Goal: Find specific page/section: Find specific page/section

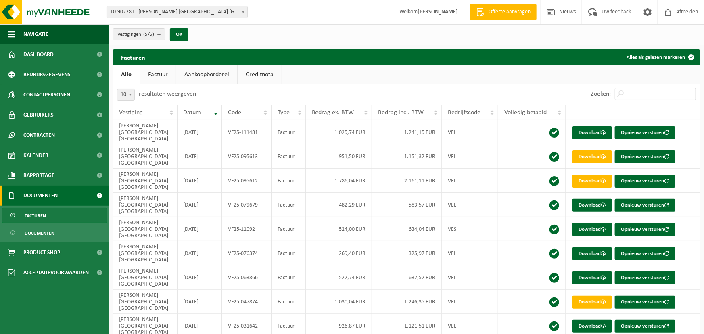
click at [155, 77] on link "Factuur" at bounding box center [158, 74] width 36 height 19
click at [199, 74] on link "Aankoopborderel" at bounding box center [207, 74] width 61 height 19
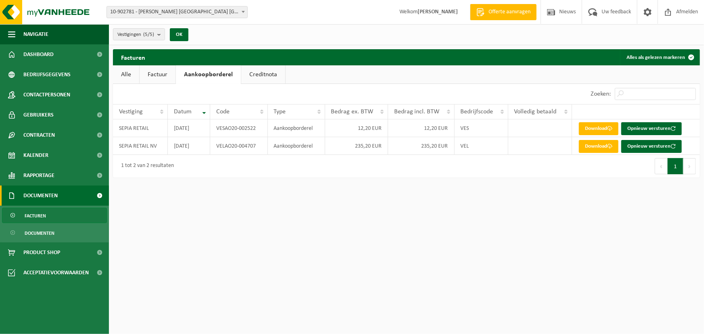
click at [132, 73] on link "Alle" at bounding box center [126, 74] width 26 height 19
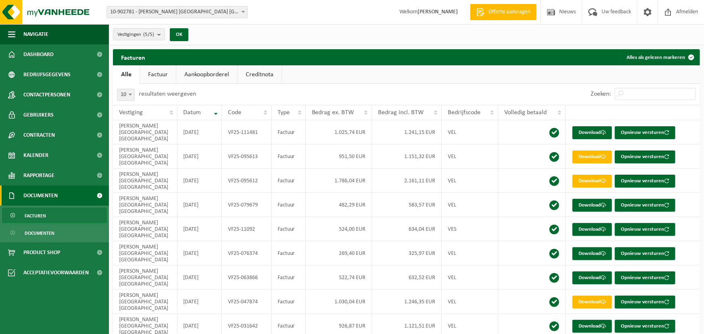
click at [156, 74] on link "Factuur" at bounding box center [158, 74] width 36 height 19
click at [46, 230] on span "Documenten" at bounding box center [40, 233] width 30 height 15
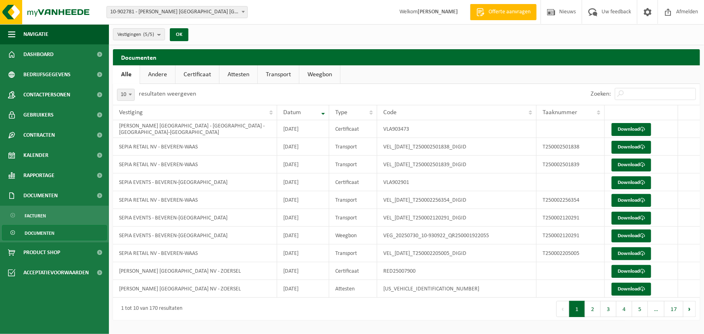
click at [40, 230] on span "Documenten" at bounding box center [40, 233] width 30 height 15
click at [46, 217] on link "Facturen" at bounding box center [54, 215] width 105 height 15
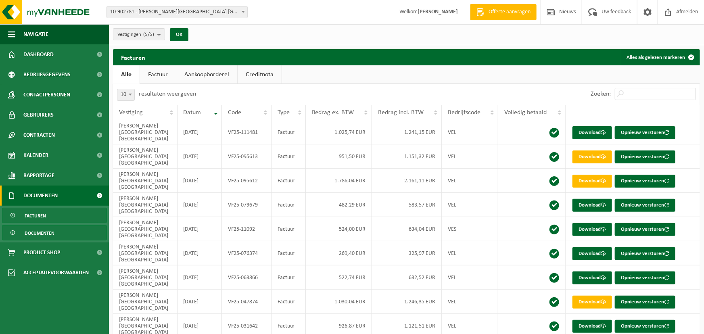
click at [48, 234] on span "Documenten" at bounding box center [40, 233] width 30 height 15
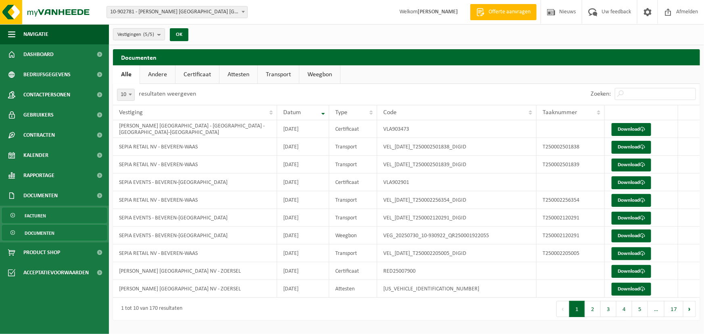
click at [52, 211] on link "Facturen" at bounding box center [54, 215] width 105 height 15
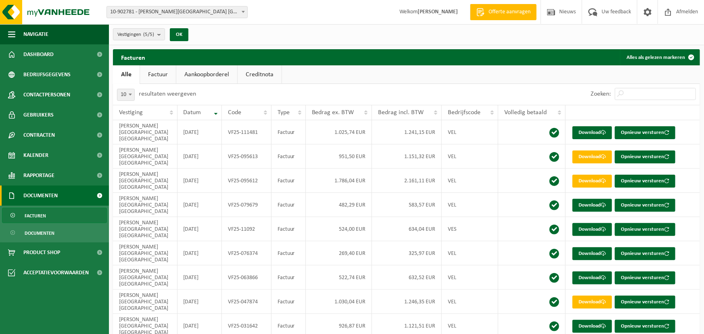
click at [214, 10] on span "10-902781 - [PERSON_NAME][GEOGRAPHIC_DATA] [GEOGRAPHIC_DATA] - ZOERSEL" at bounding box center [177, 11] width 140 height 11
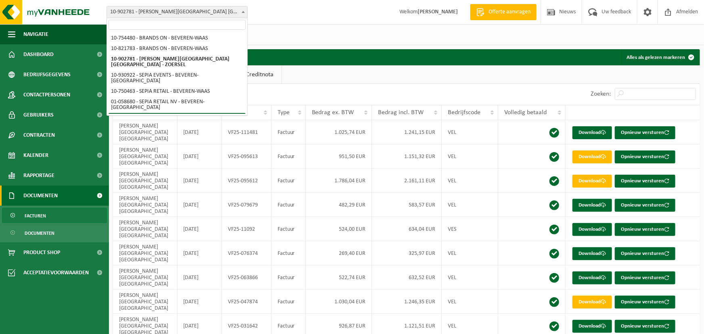
select select "128637"
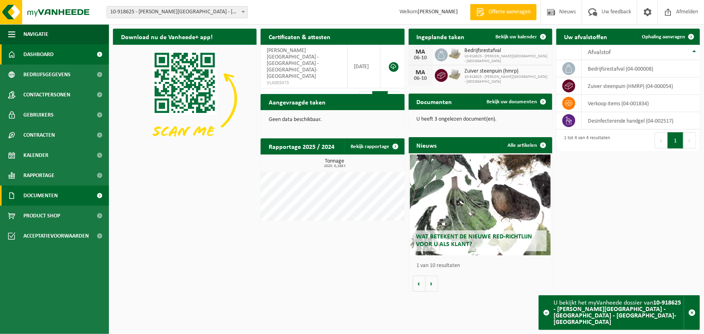
click at [36, 199] on span "Documenten" at bounding box center [40, 196] width 34 height 20
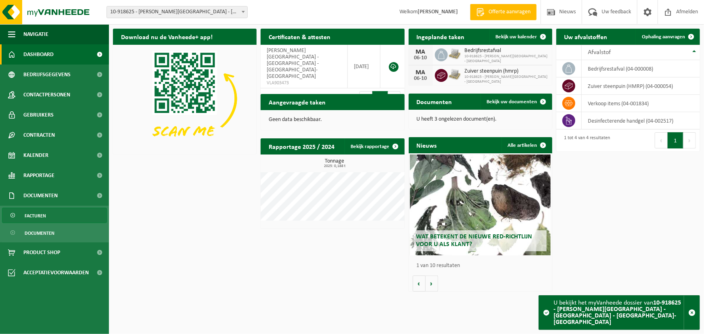
click at [48, 215] on link "Facturen" at bounding box center [54, 215] width 105 height 15
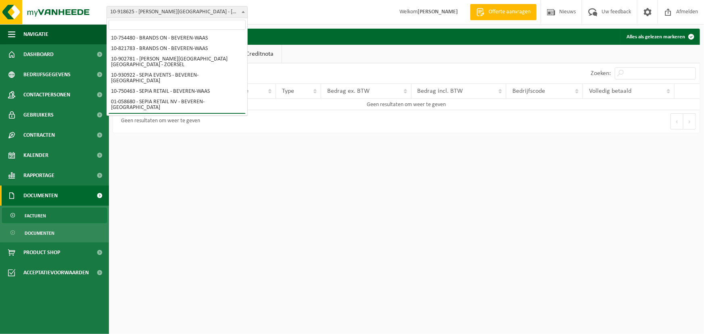
click at [232, 15] on span "10-918625 - [PERSON_NAME][GEOGRAPHIC_DATA] - [GEOGRAPHIC_DATA] - [GEOGRAPHIC_DA…" at bounding box center [177, 11] width 140 height 11
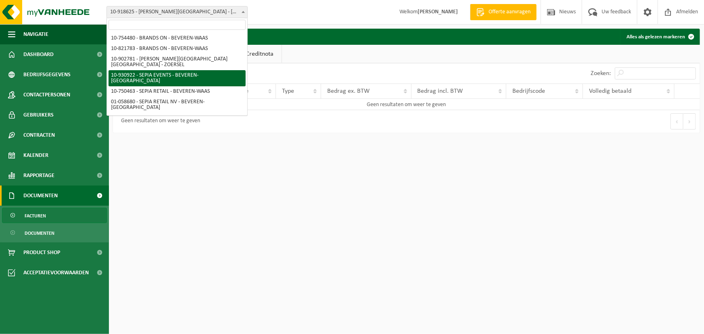
select select "134506"
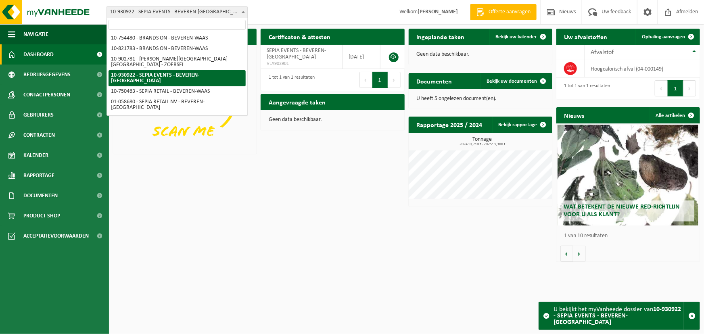
click at [157, 9] on span "10-930922 - SEPIA EVENTS - BEVEREN-[GEOGRAPHIC_DATA]" at bounding box center [177, 11] width 140 height 11
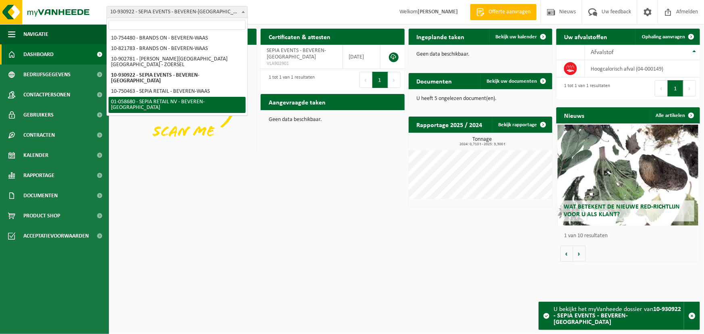
select select "10344"
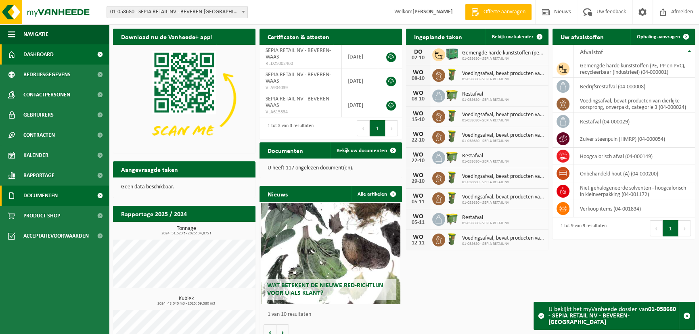
click at [61, 201] on link "Documenten" at bounding box center [54, 196] width 109 height 20
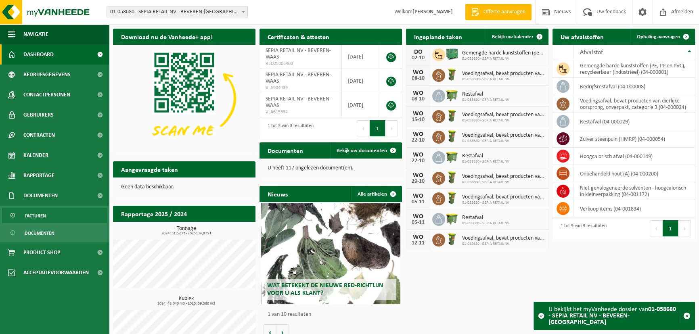
click at [59, 214] on link "Facturen" at bounding box center [54, 215] width 105 height 15
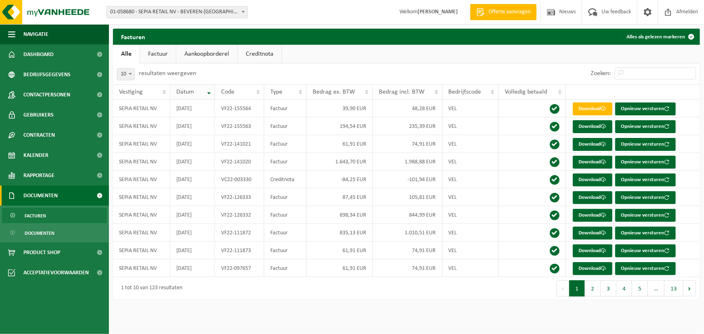
click at [207, 93] on th "Datum" at bounding box center [192, 91] width 45 height 15
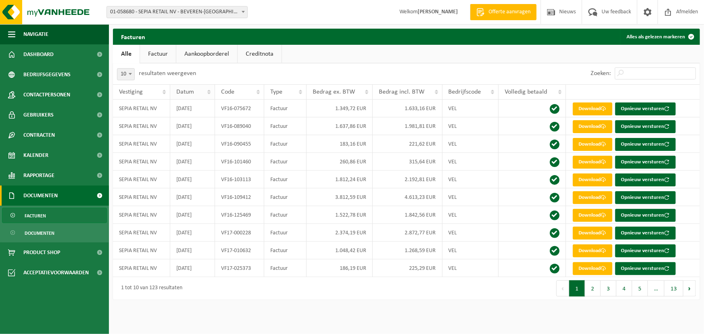
click at [208, 95] on th "Datum" at bounding box center [192, 91] width 45 height 15
click at [137, 17] on span "01-058680 - SEPIA RETAIL NV - BEVEREN-[GEOGRAPHIC_DATA]" at bounding box center [177, 11] width 140 height 11
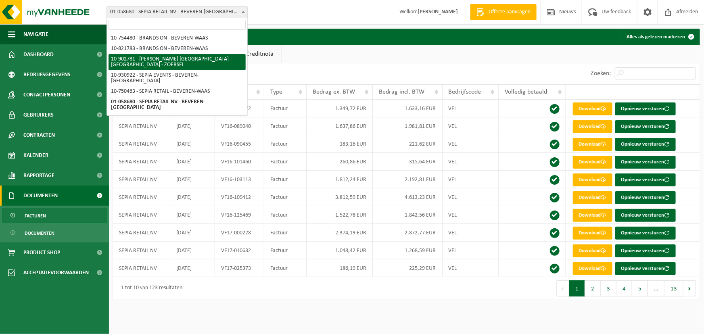
select select "120983"
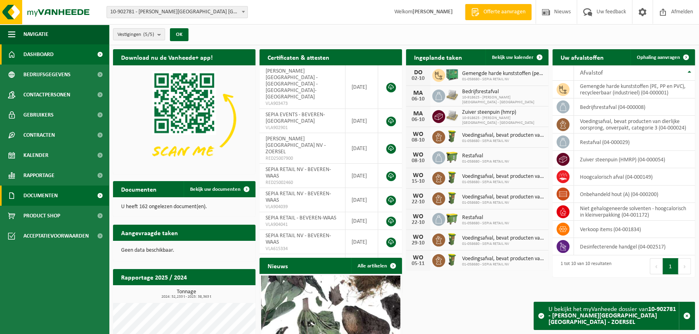
click at [52, 203] on span "Documenten" at bounding box center [40, 196] width 34 height 20
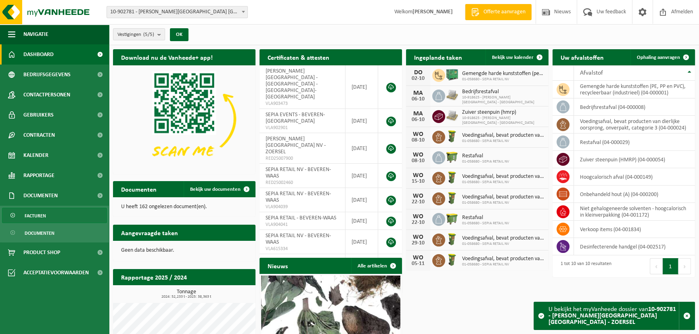
click at [50, 217] on link "Facturen" at bounding box center [54, 215] width 105 height 15
